Goal: Task Accomplishment & Management: Manage account settings

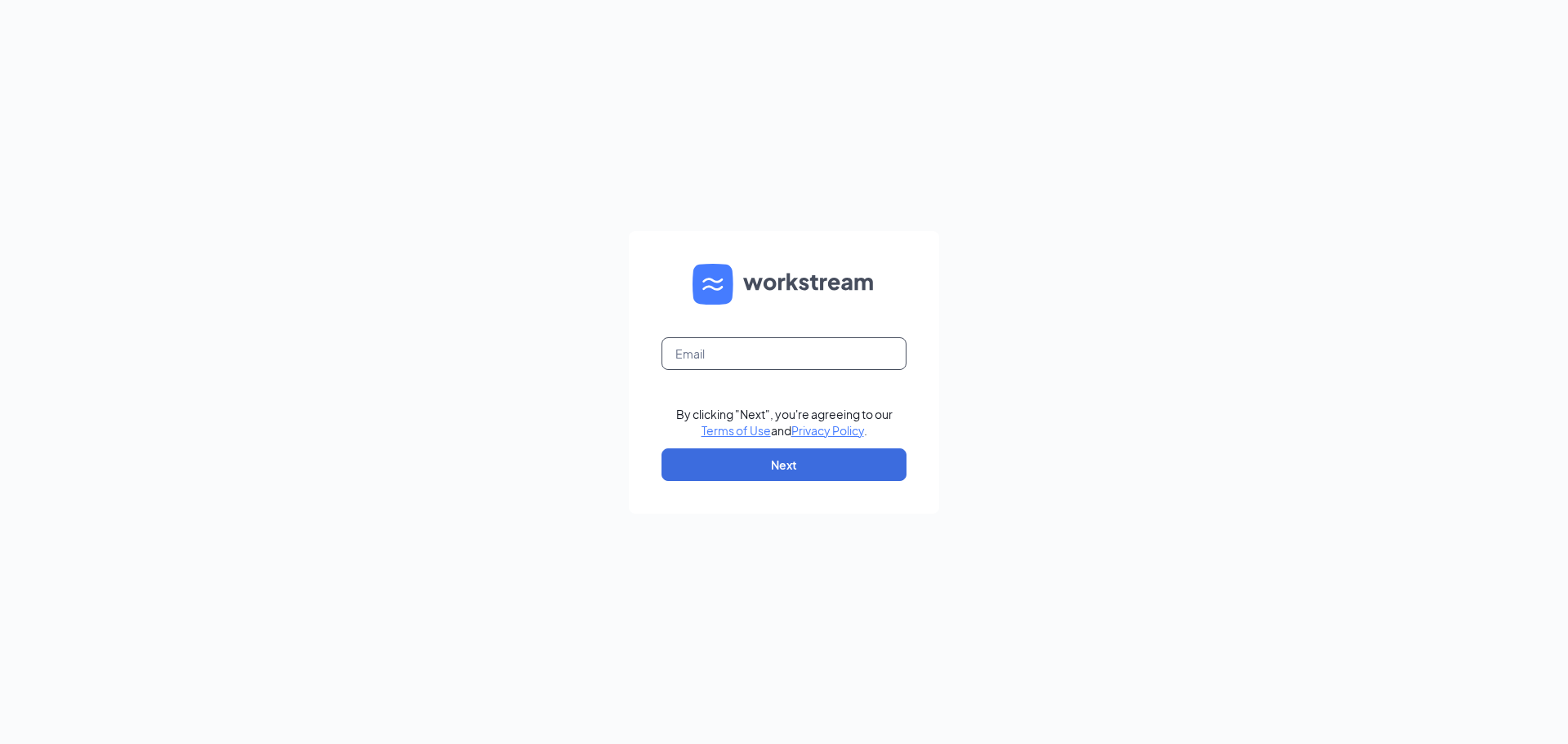
click at [784, 357] on input "text" at bounding box center [783, 353] width 245 height 32
type input "[EMAIL_ADDRESS][DOMAIN_NAME]"
click at [768, 460] on button "Next" at bounding box center [783, 464] width 245 height 32
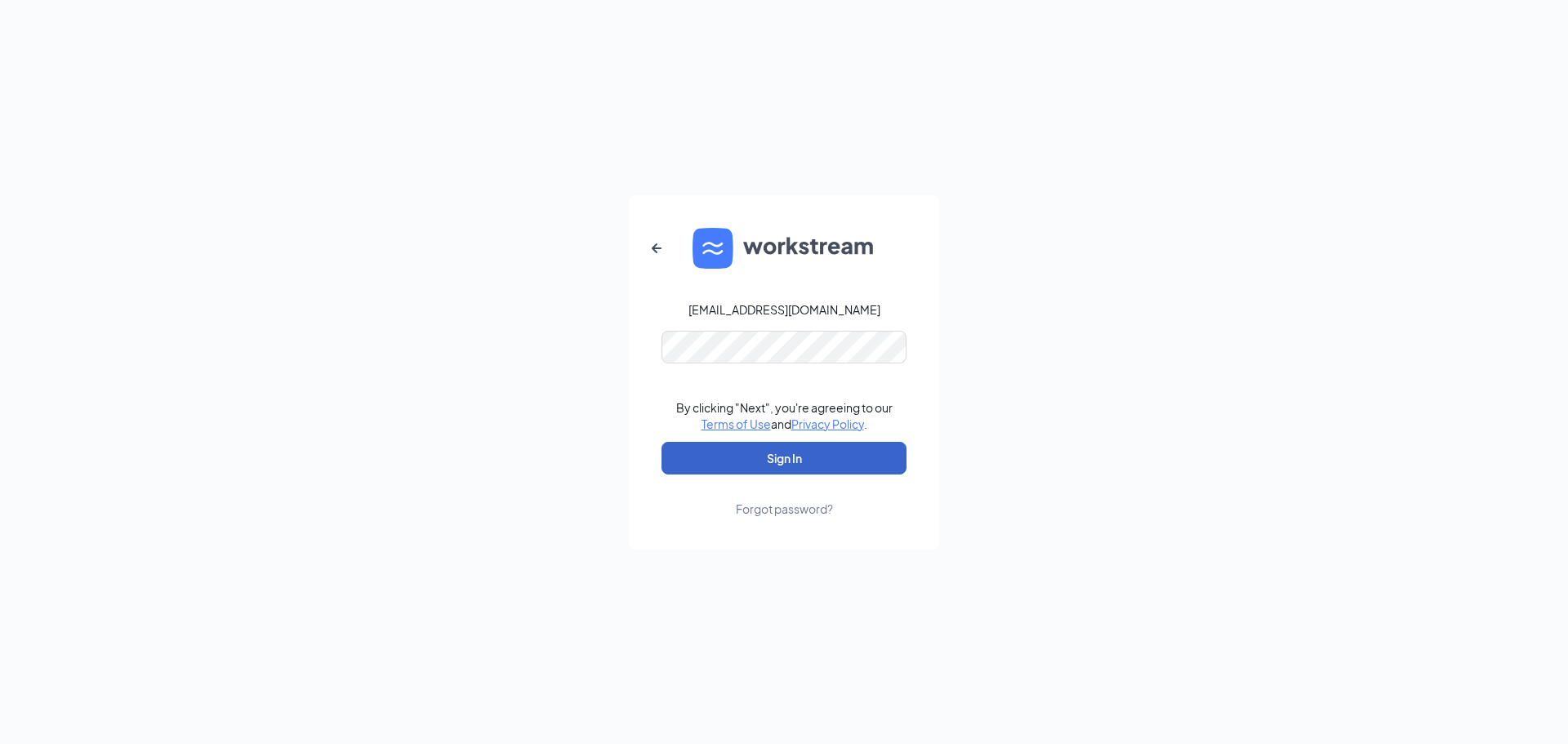
click at [779, 456] on button "Sign In" at bounding box center [783, 458] width 245 height 32
